Goal: Navigation & Orientation: Find specific page/section

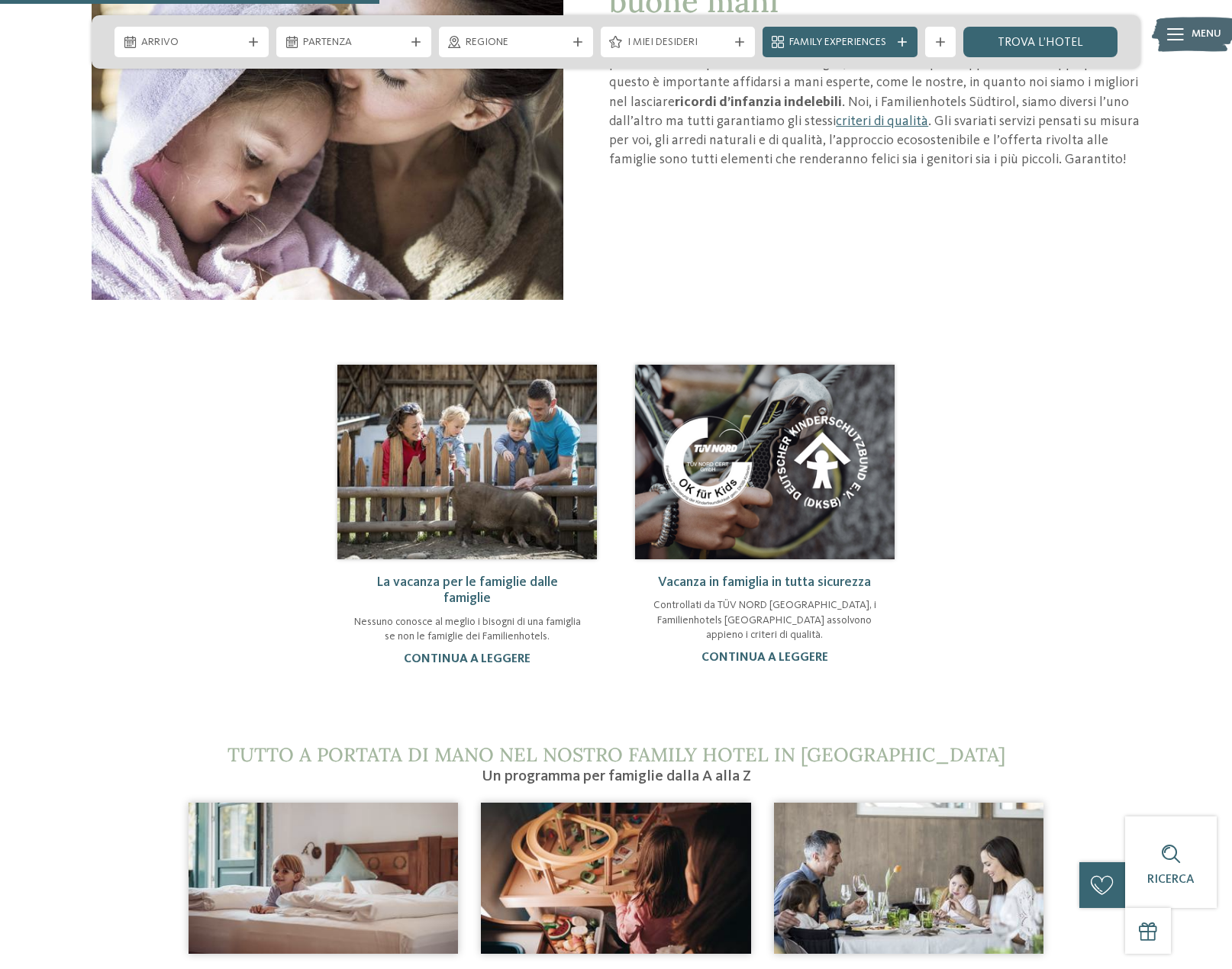
scroll to position [1373, 0]
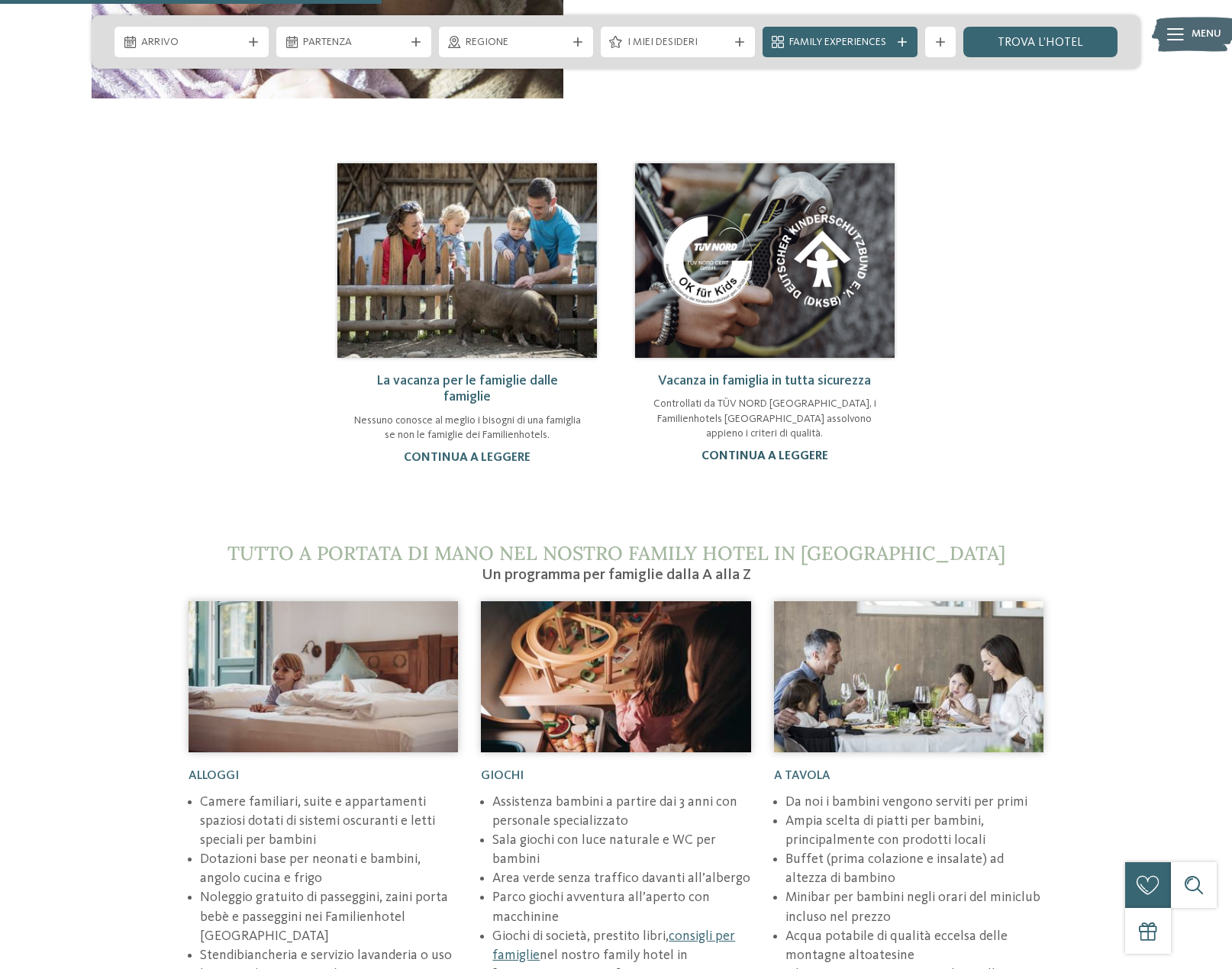
click at [773, 457] on link "continua a leggere" at bounding box center [764, 456] width 126 height 12
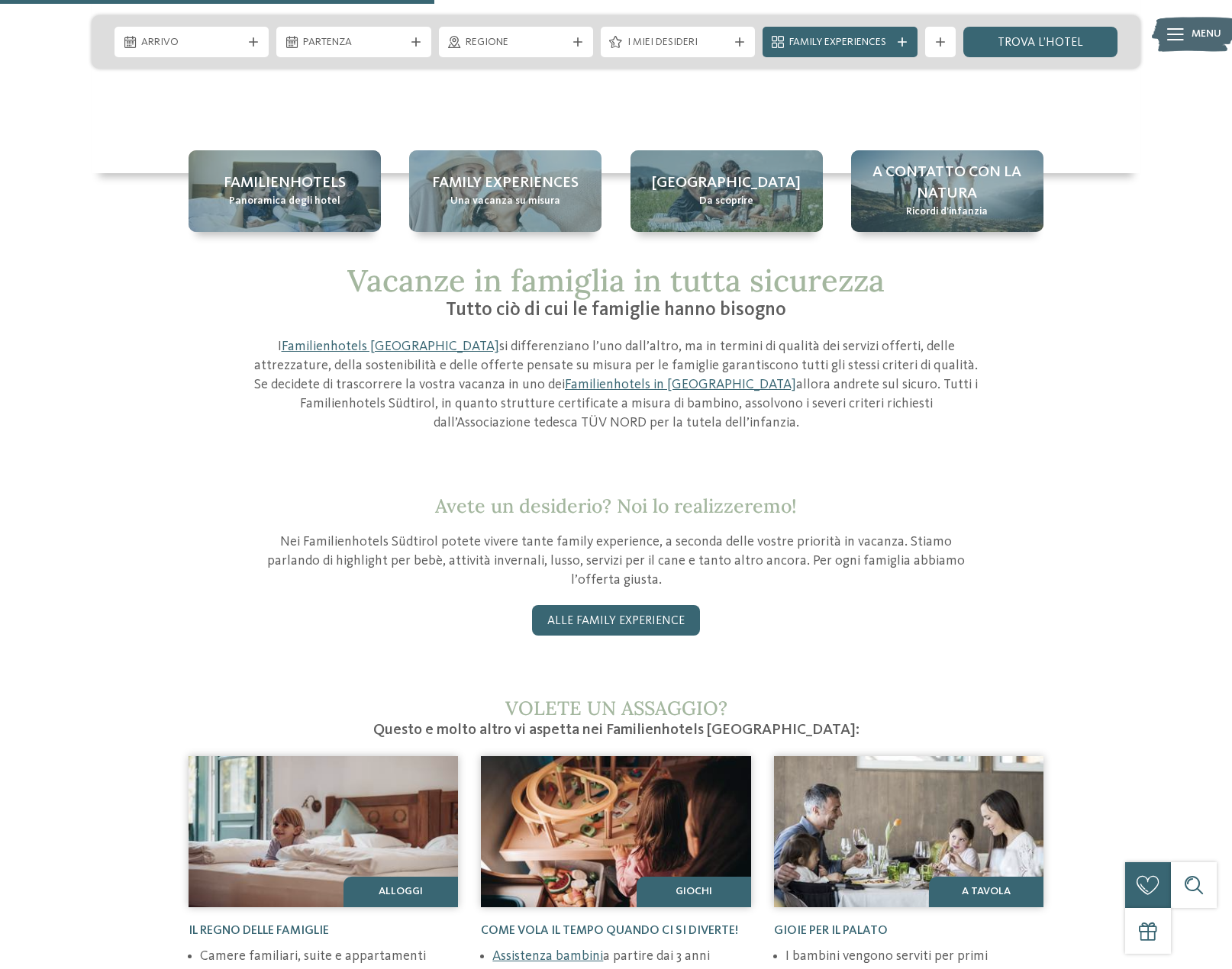
scroll to position [305, 0]
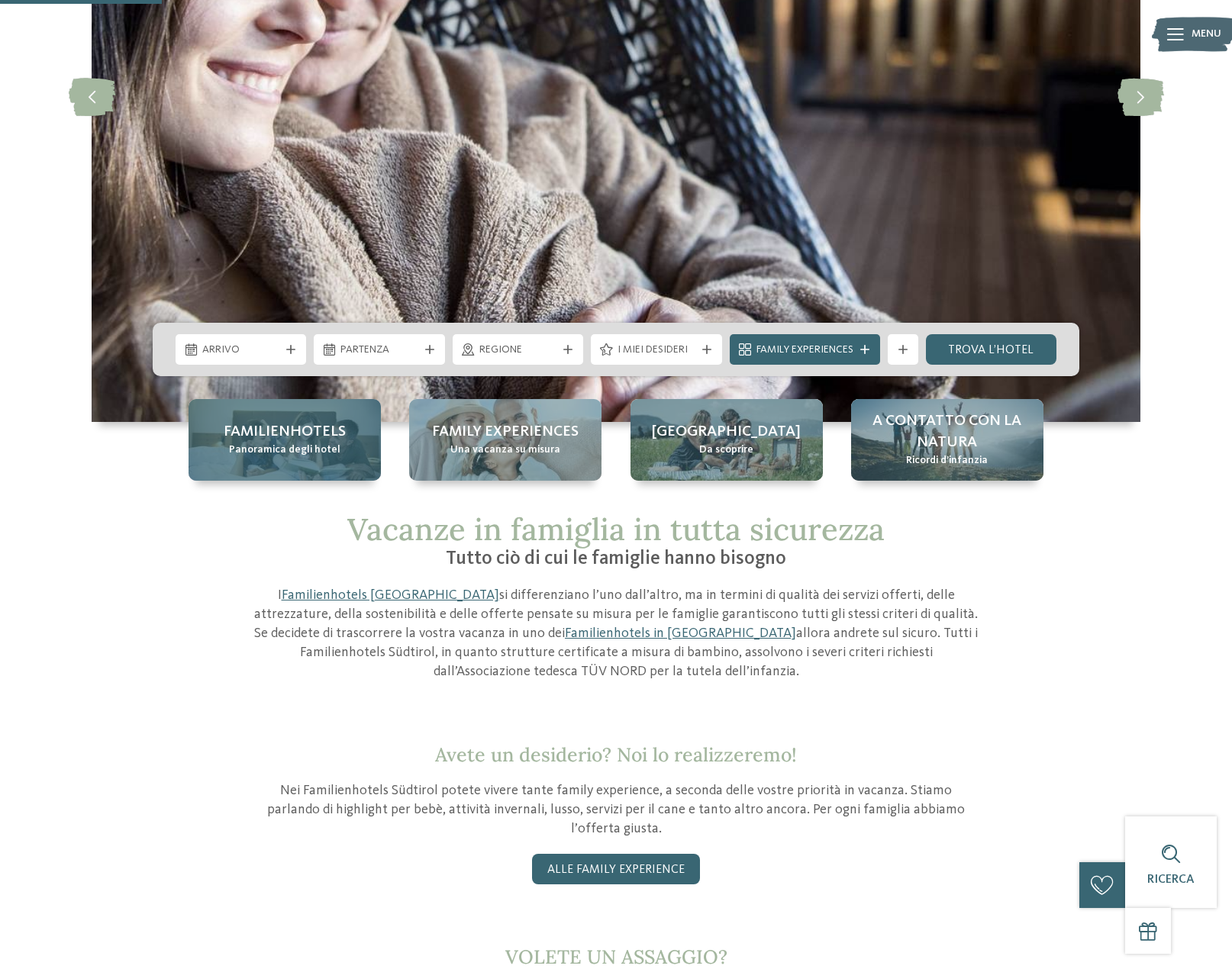
click at [274, 434] on span "Familienhotels" at bounding box center [284, 431] width 122 height 21
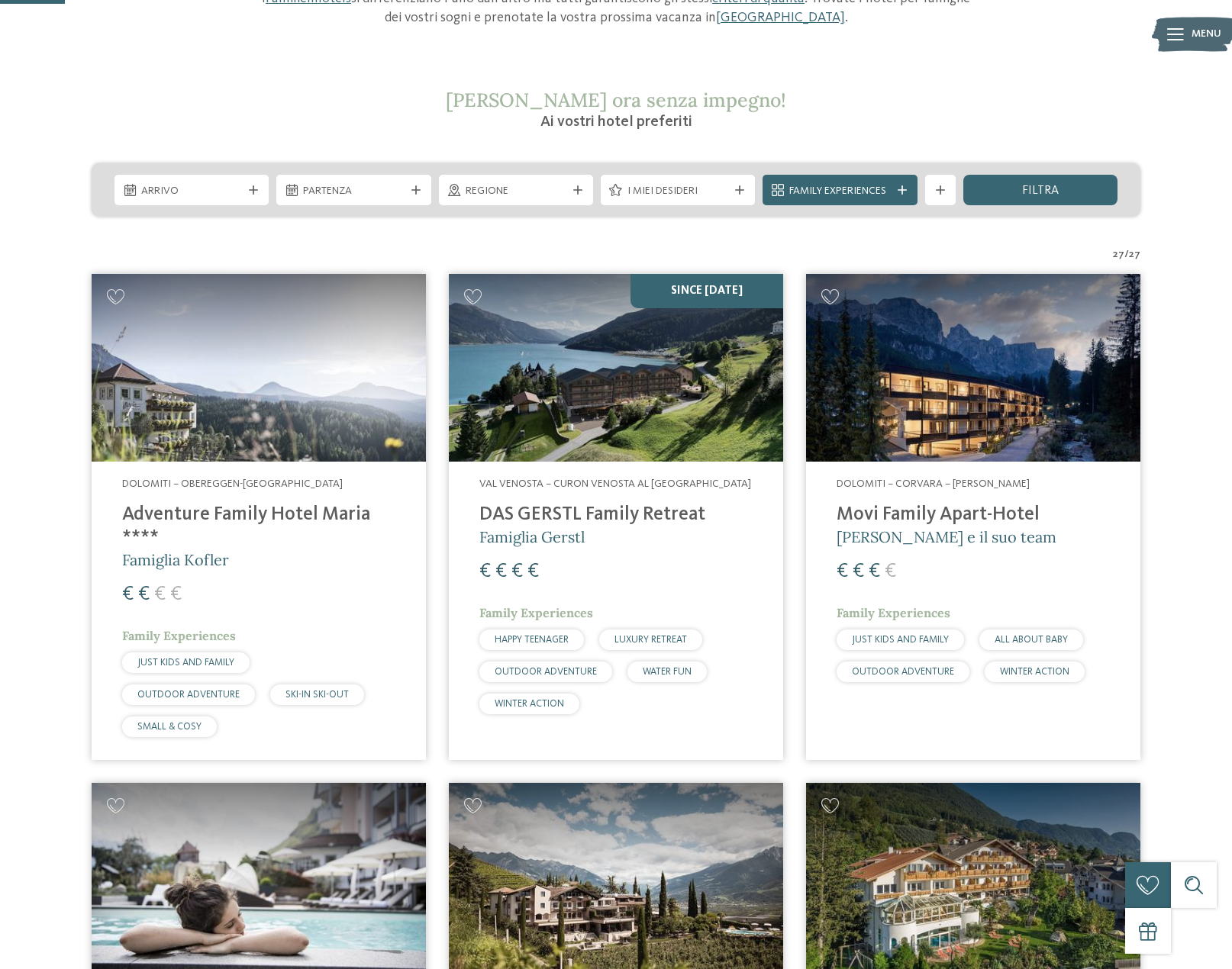
scroll to position [305, 0]
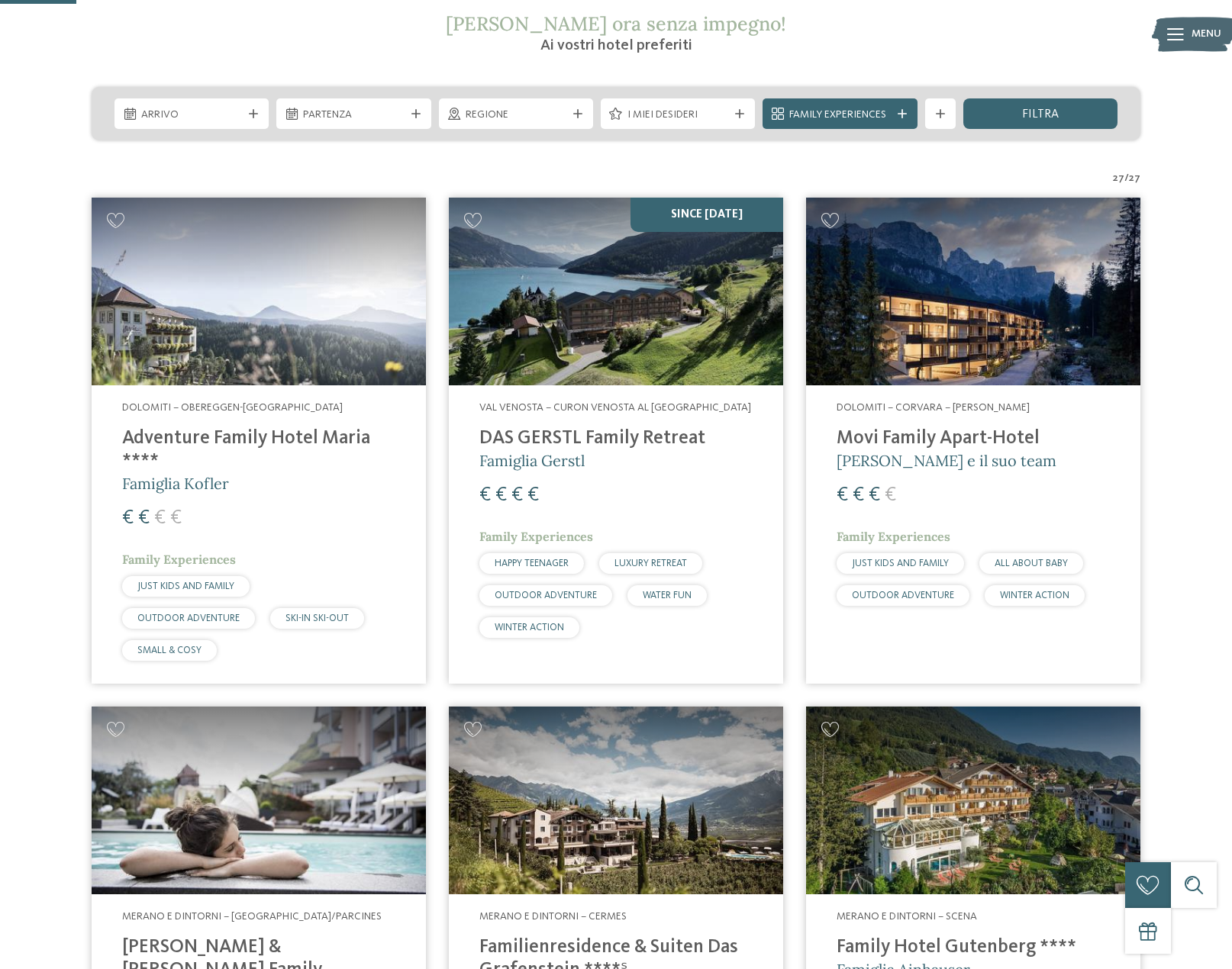
click at [947, 268] on img at bounding box center [972, 291] width 334 height 188
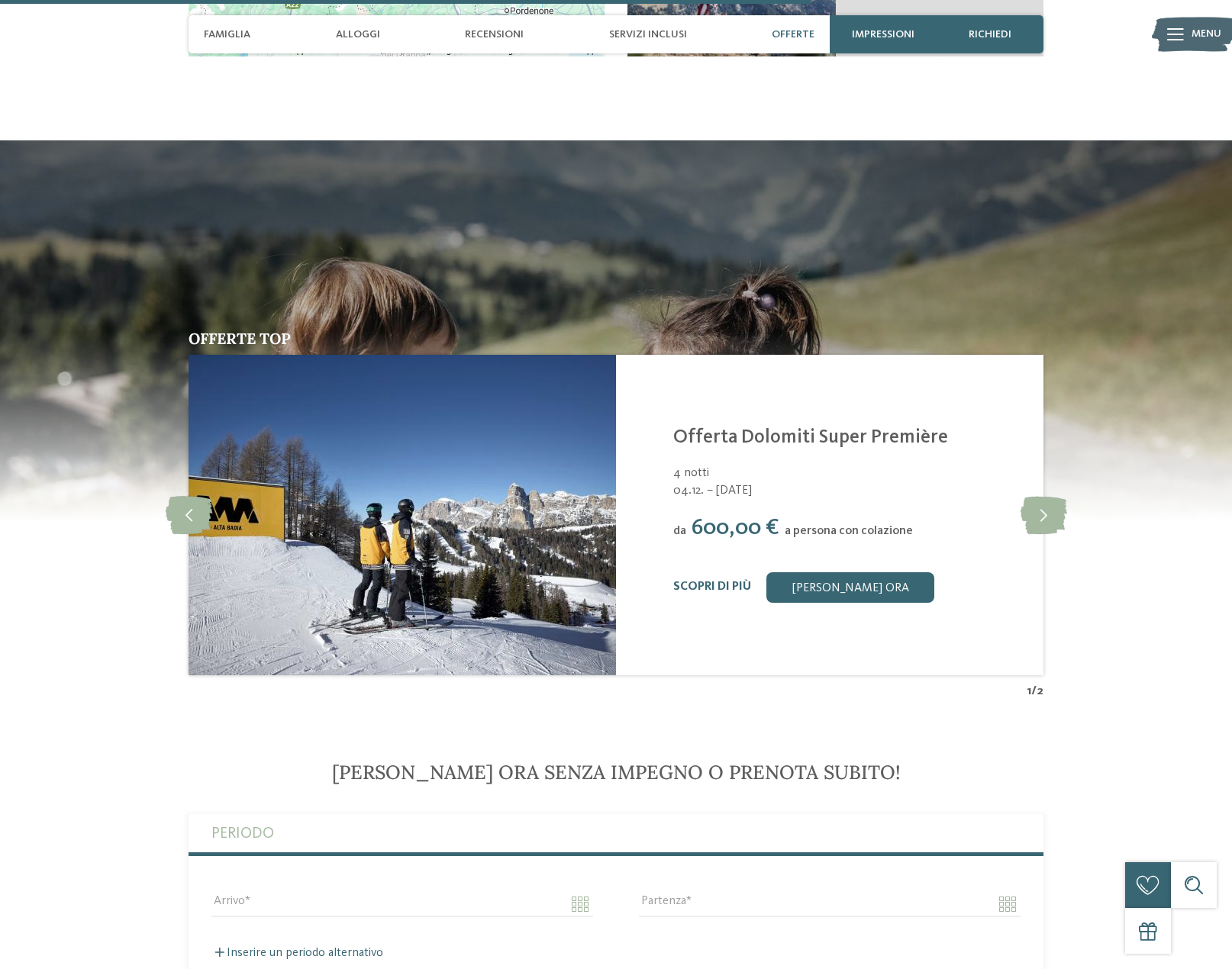
scroll to position [3585, 0]
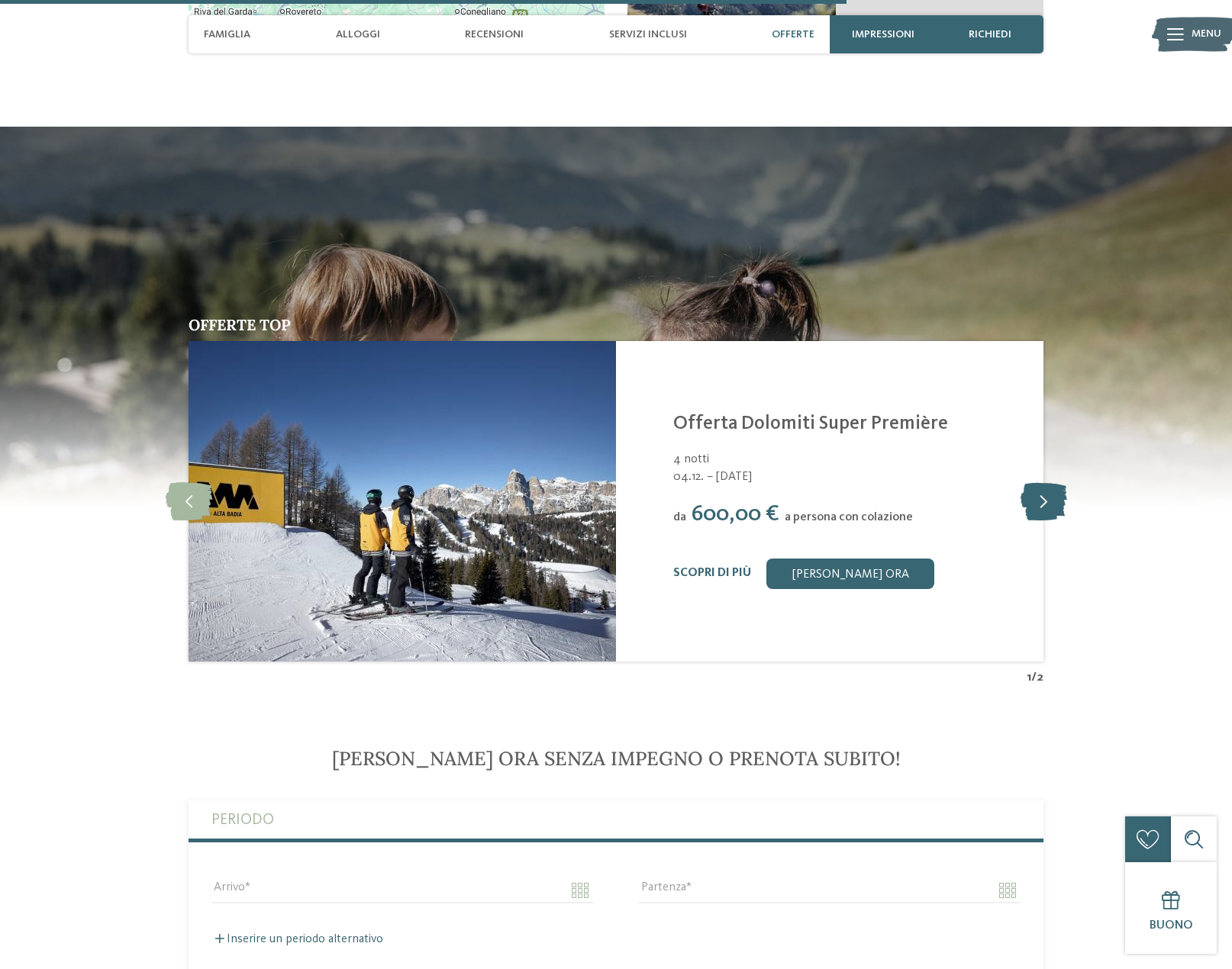
click at [1043, 482] on icon at bounding box center [1043, 501] width 47 height 38
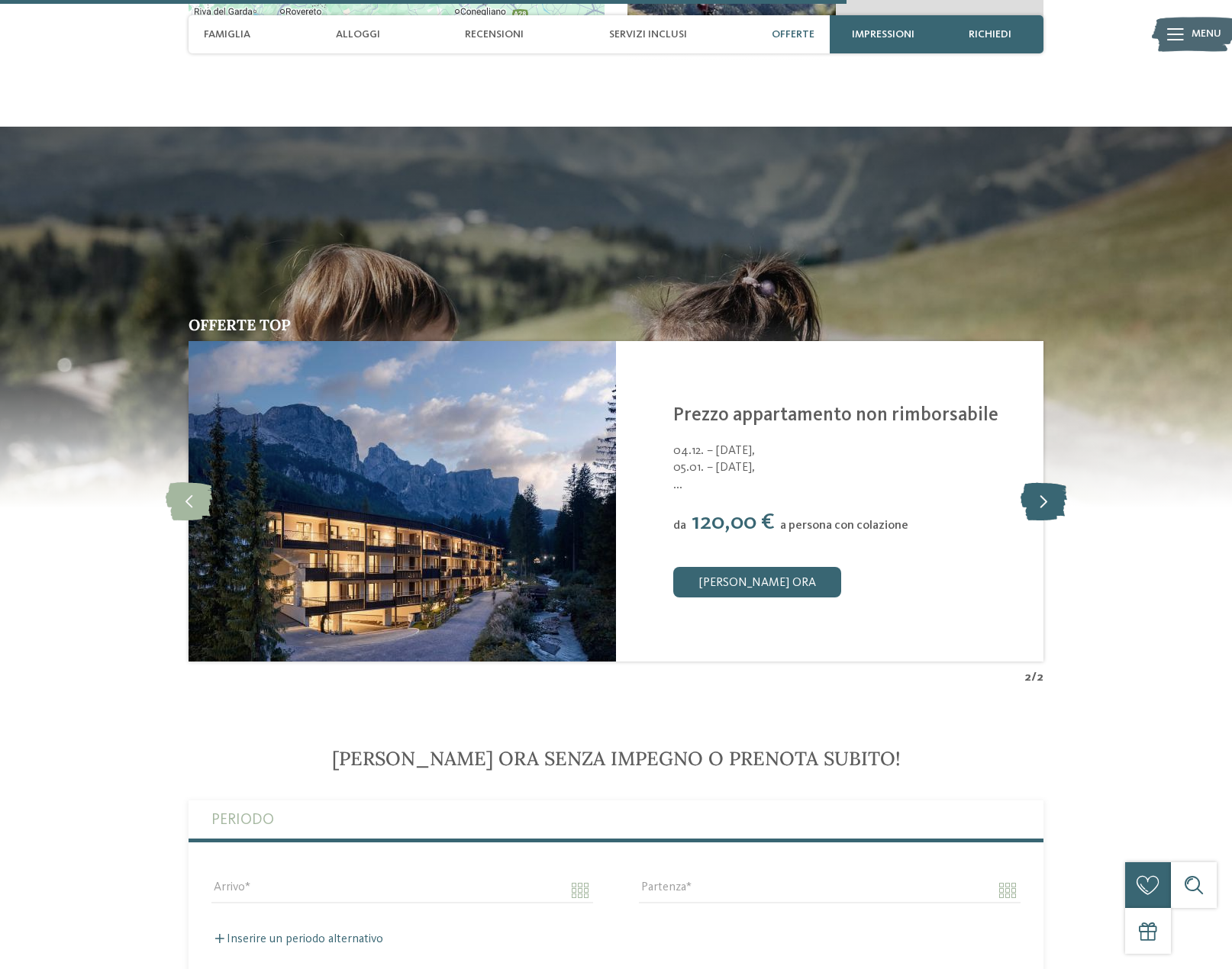
click at [1044, 482] on icon at bounding box center [1043, 501] width 47 height 38
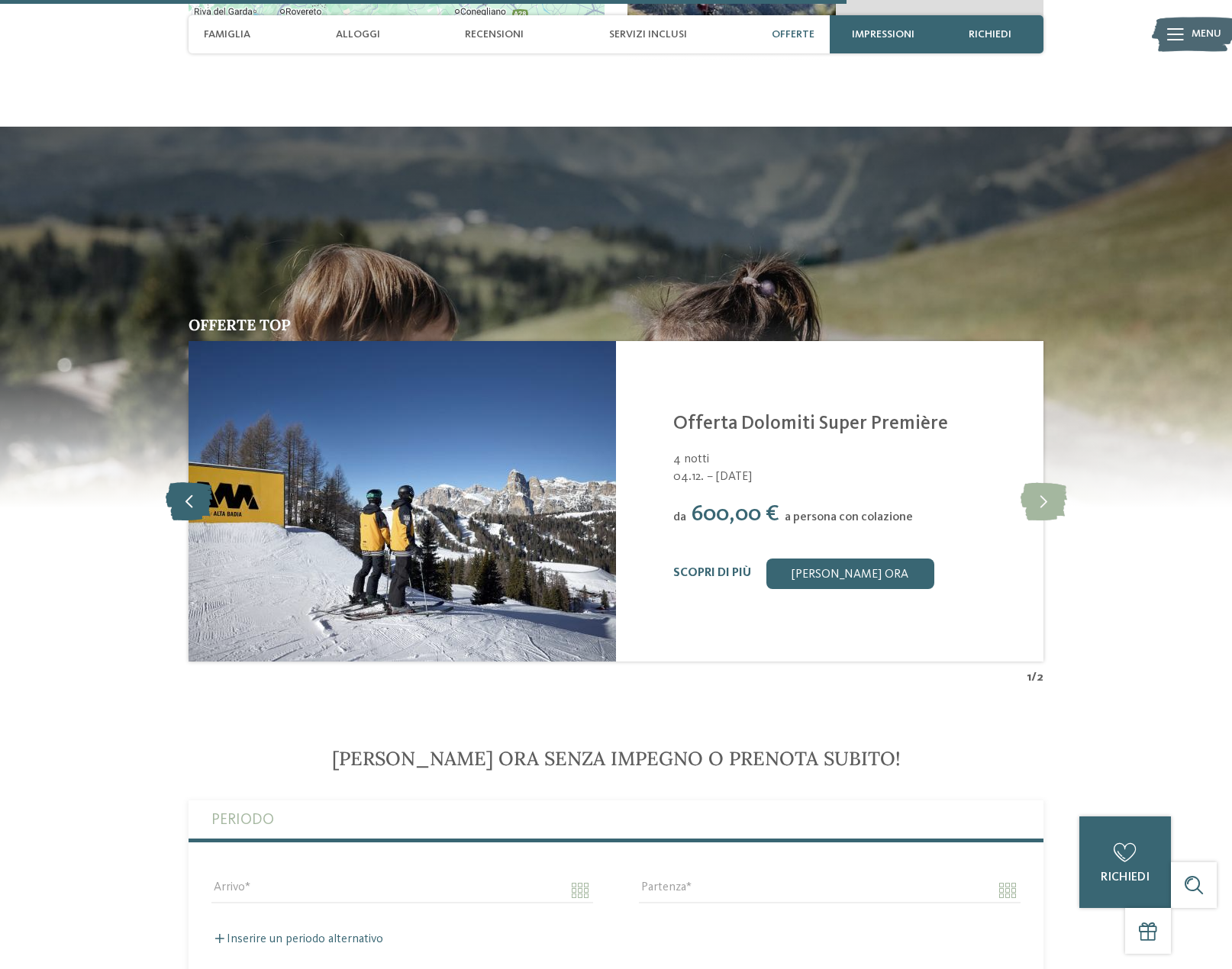
click at [191, 482] on icon at bounding box center [189, 501] width 47 height 38
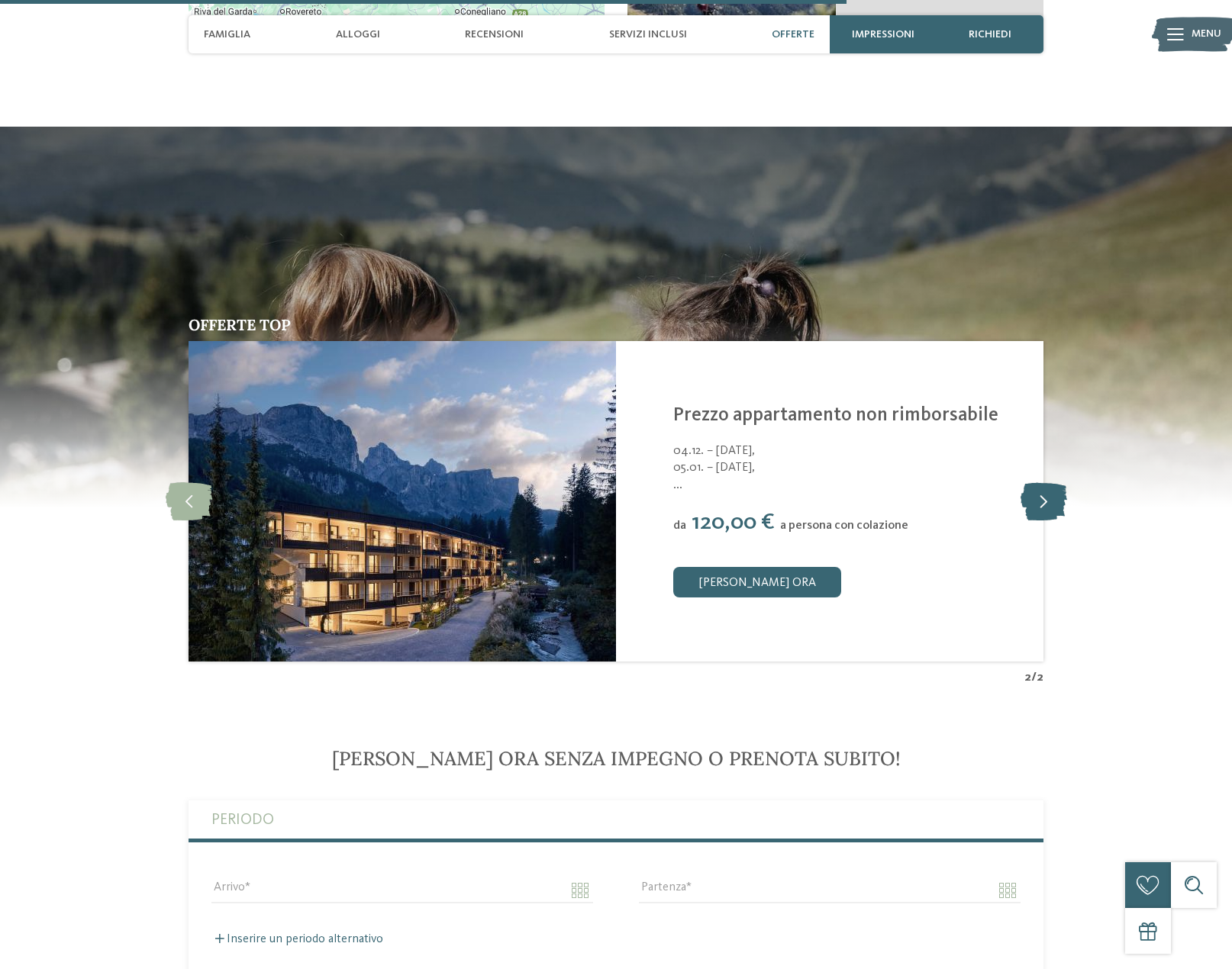
click at [1054, 482] on icon at bounding box center [1043, 501] width 47 height 38
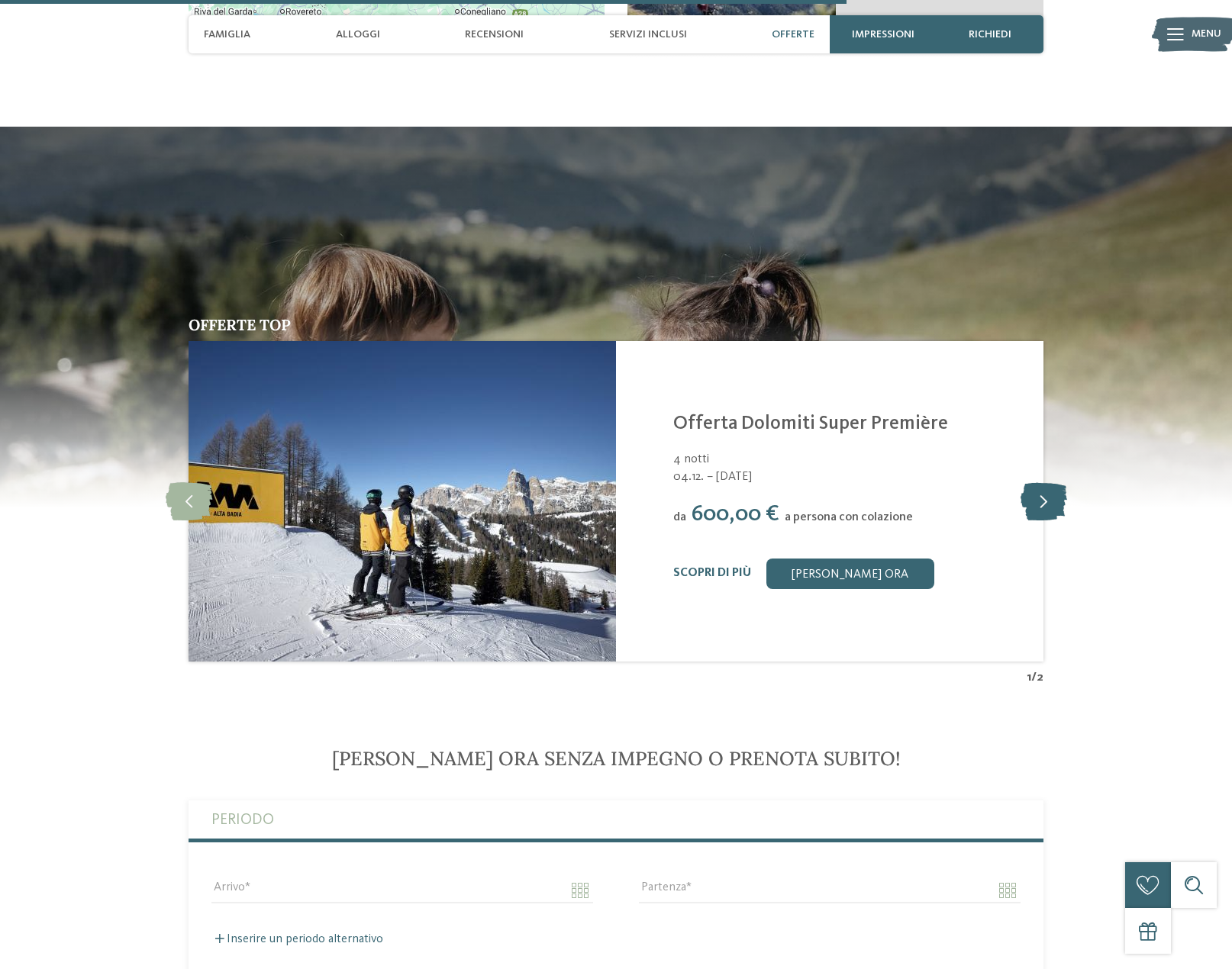
click at [1048, 482] on icon at bounding box center [1043, 501] width 47 height 38
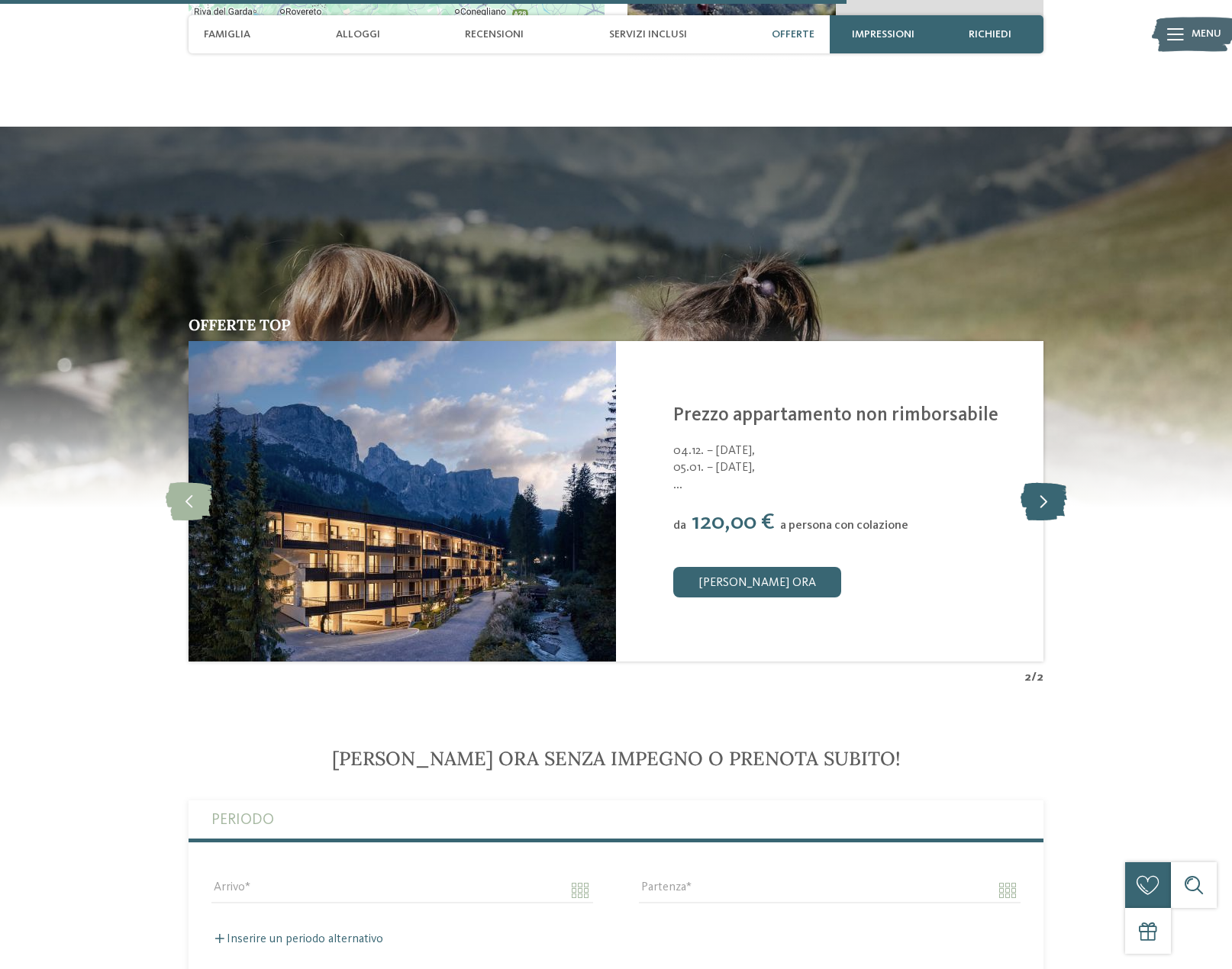
click at [1048, 482] on icon at bounding box center [1043, 501] width 47 height 38
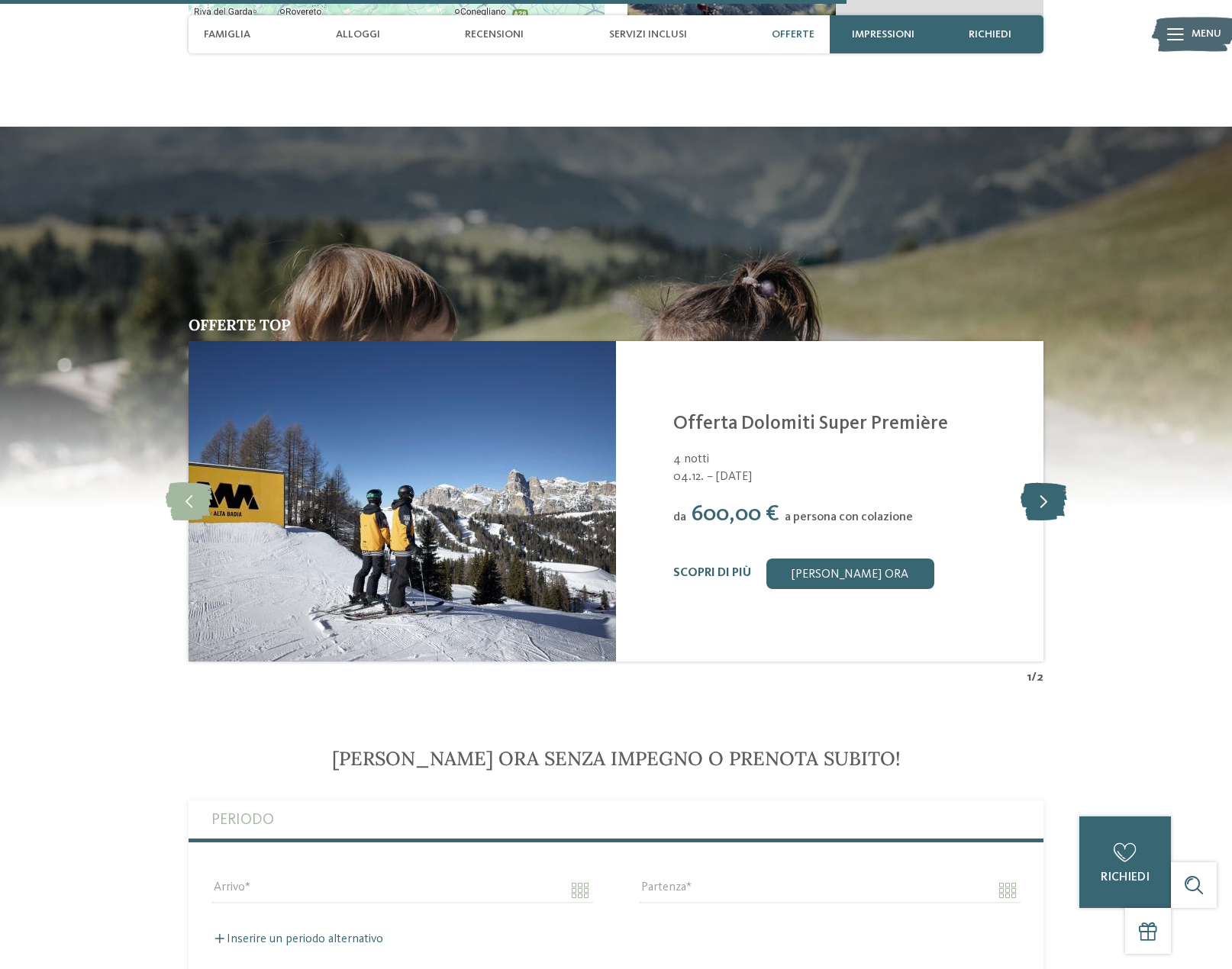
click at [1048, 482] on icon at bounding box center [1043, 501] width 47 height 38
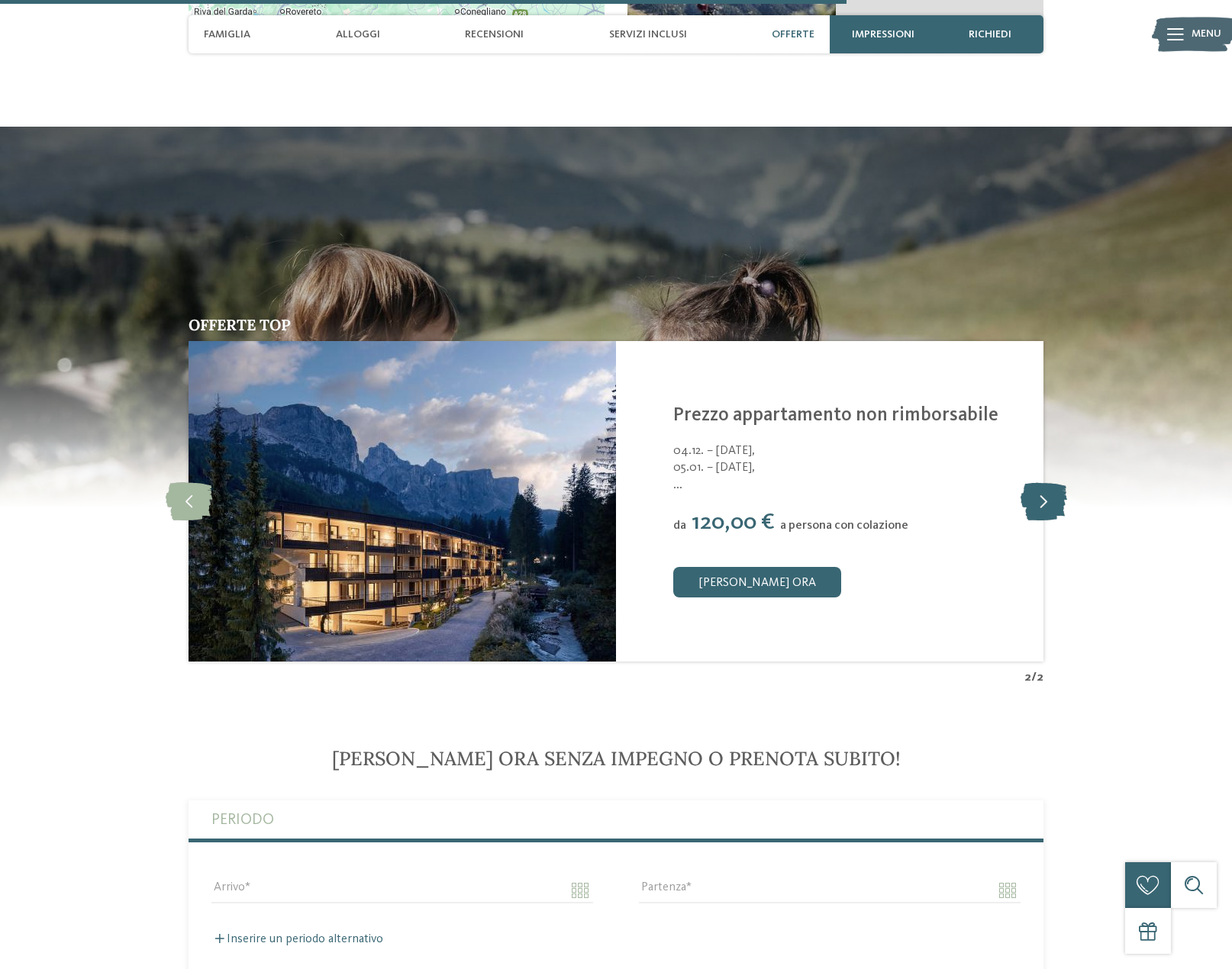
click at [1048, 482] on icon at bounding box center [1043, 501] width 47 height 38
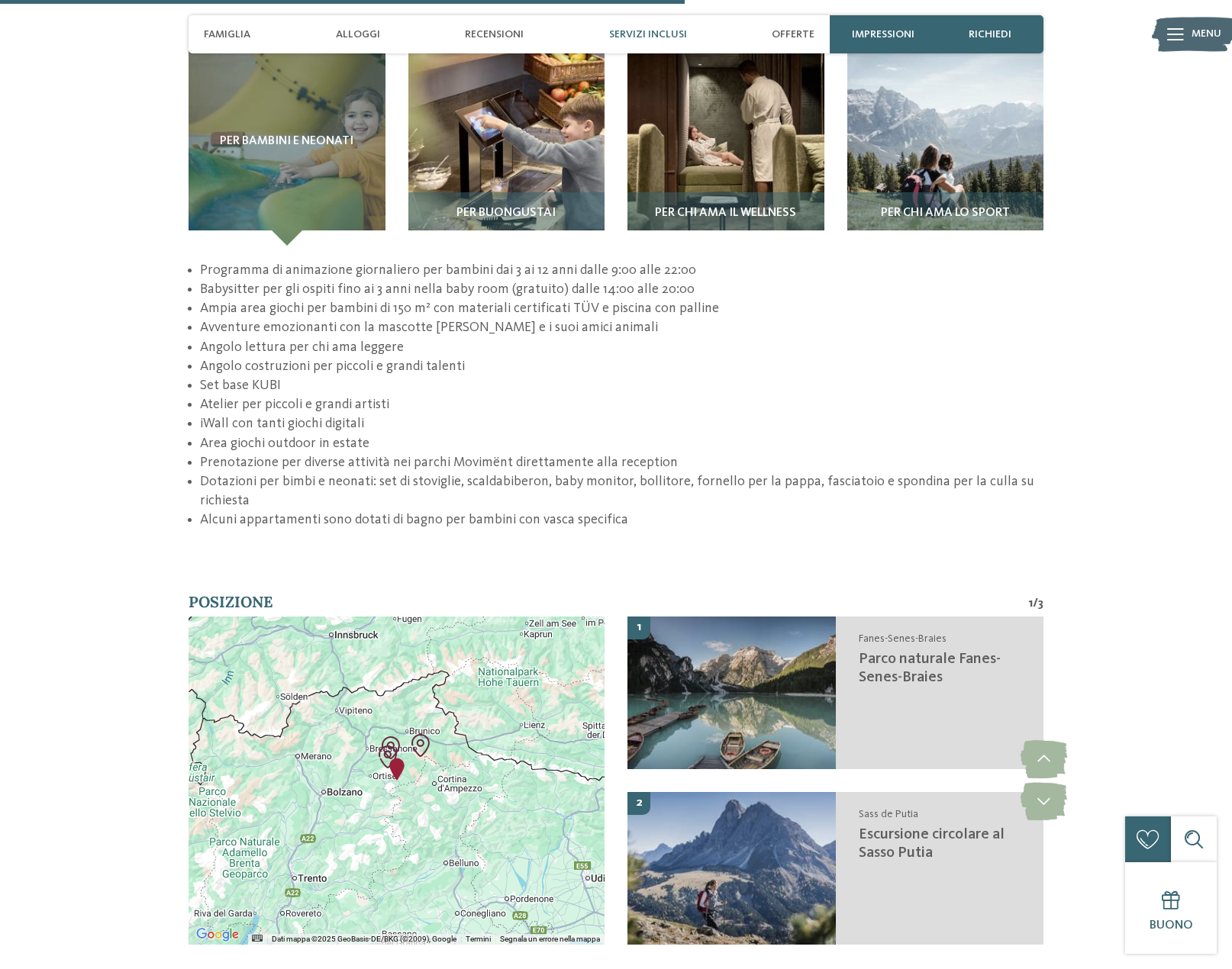
scroll to position [2365, 0]
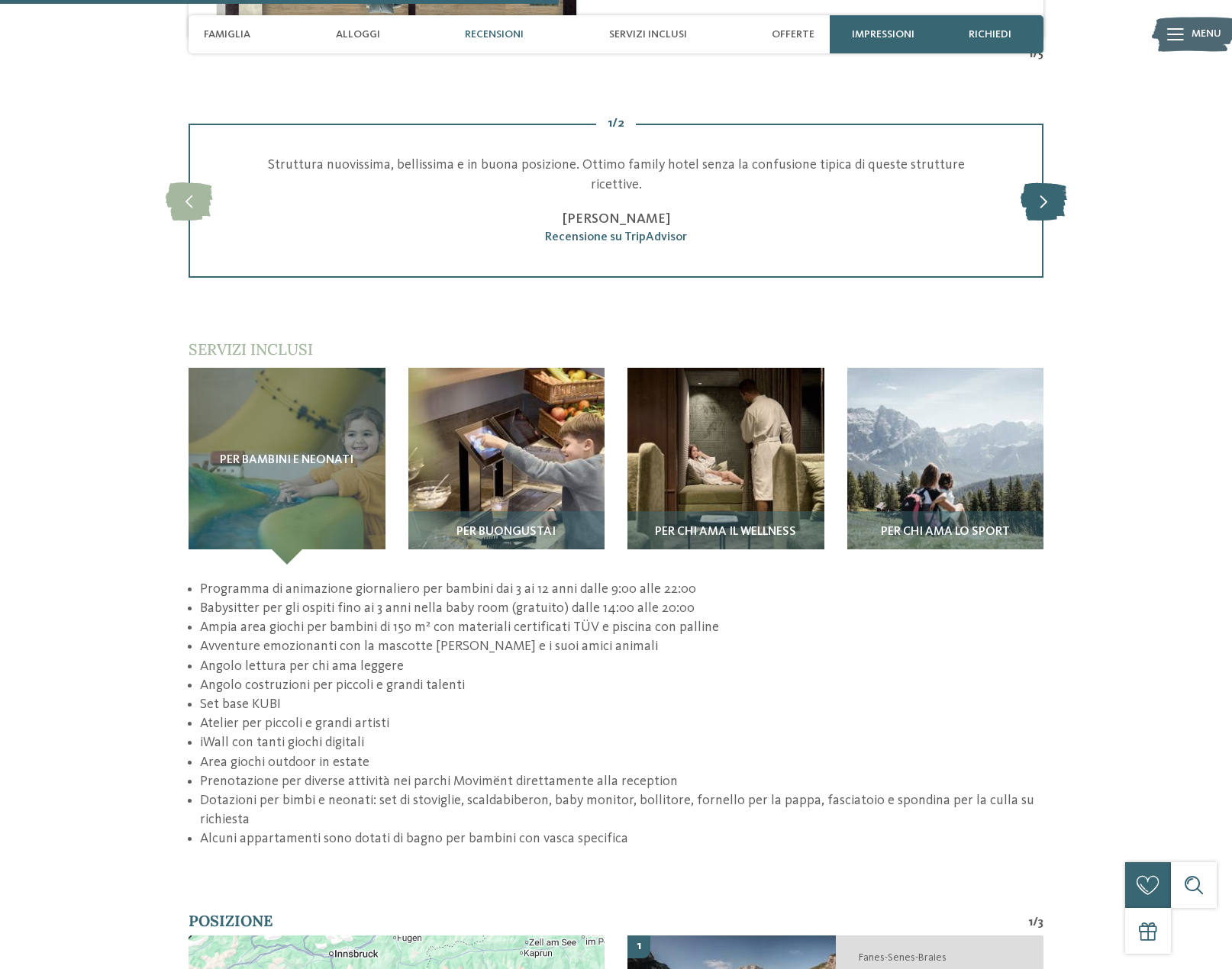
click at [1045, 181] on icon at bounding box center [1043, 200] width 47 height 38
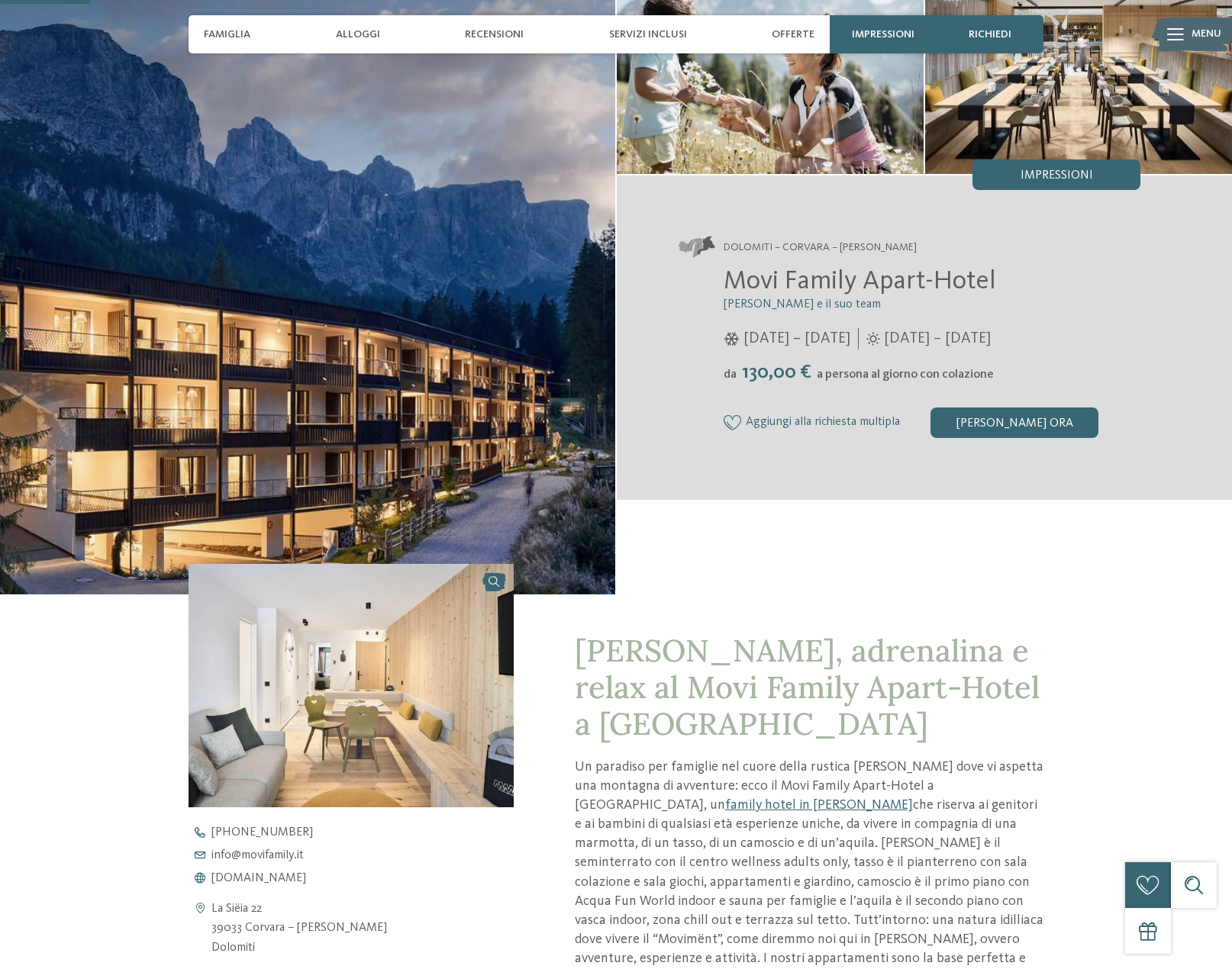
scroll to position [0, 0]
